Goal: Check status

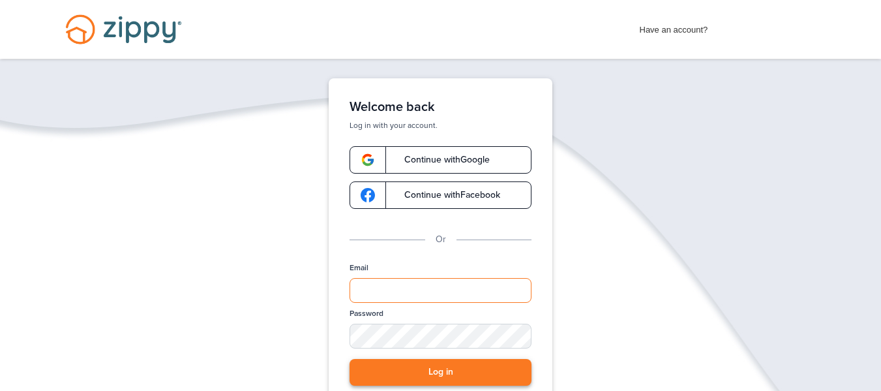
type input "**********"
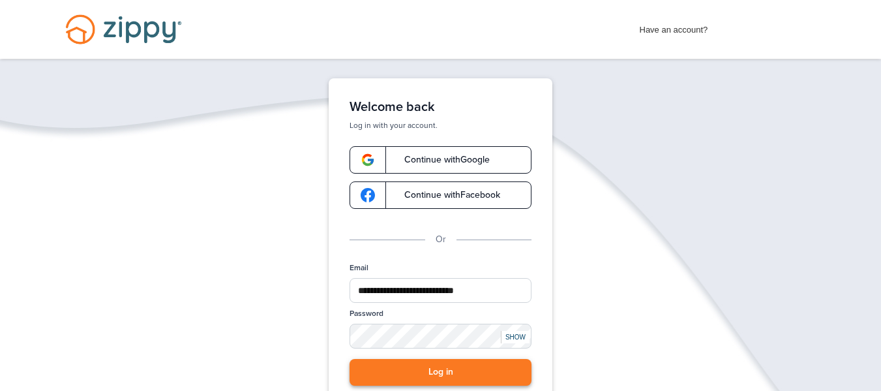
click at [446, 375] on button "Log in" at bounding box center [441, 372] width 182 height 27
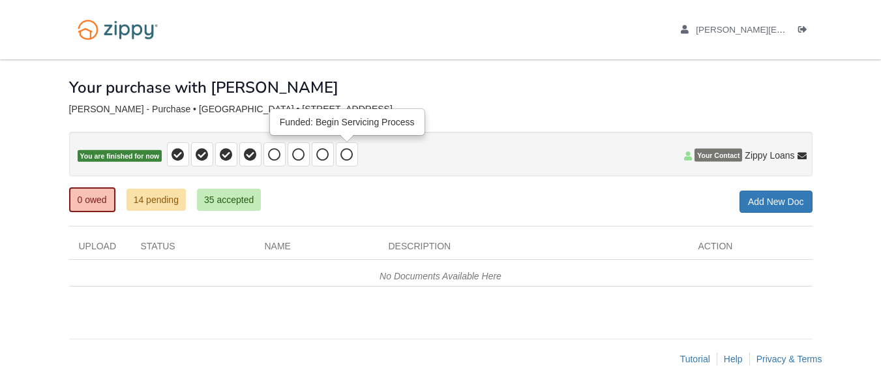
click at [349, 147] on span at bounding box center [347, 154] width 13 height 15
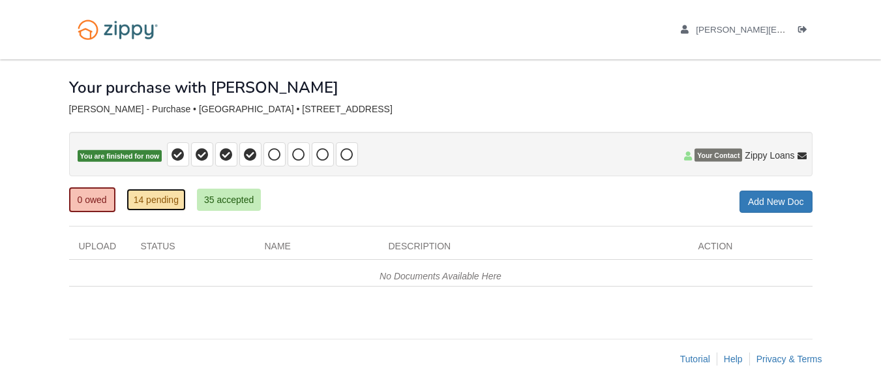
click at [168, 197] on link "14 pending" at bounding box center [156, 200] width 59 height 22
